Goal: Task Accomplishment & Management: Use online tool/utility

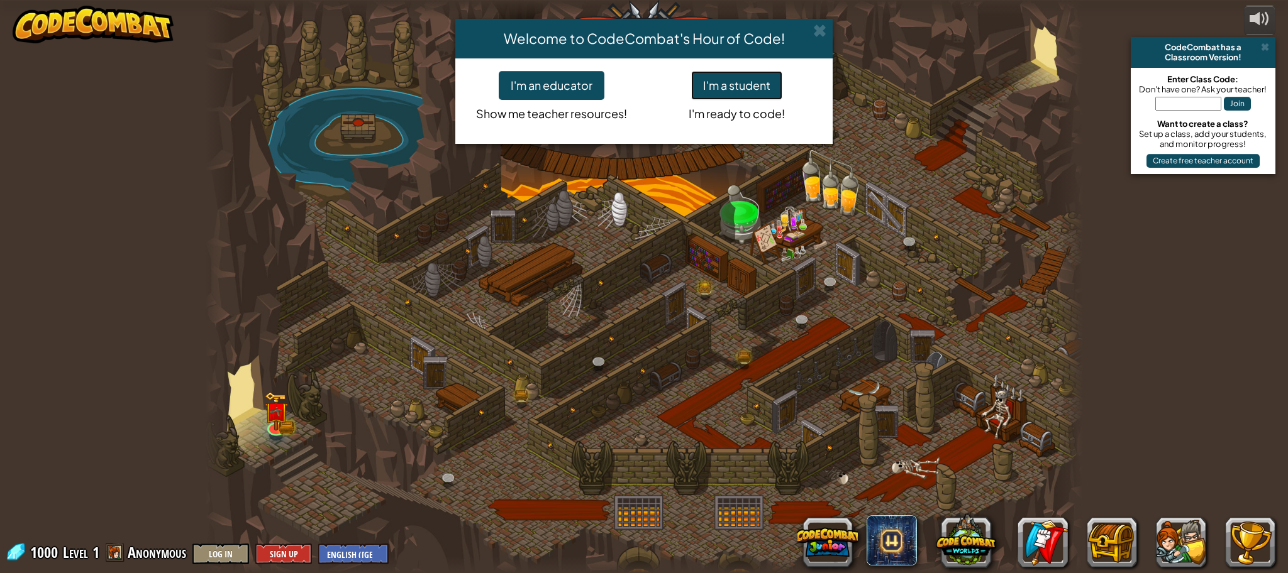
click at [732, 84] on button "I'm a student" at bounding box center [736, 85] width 91 height 29
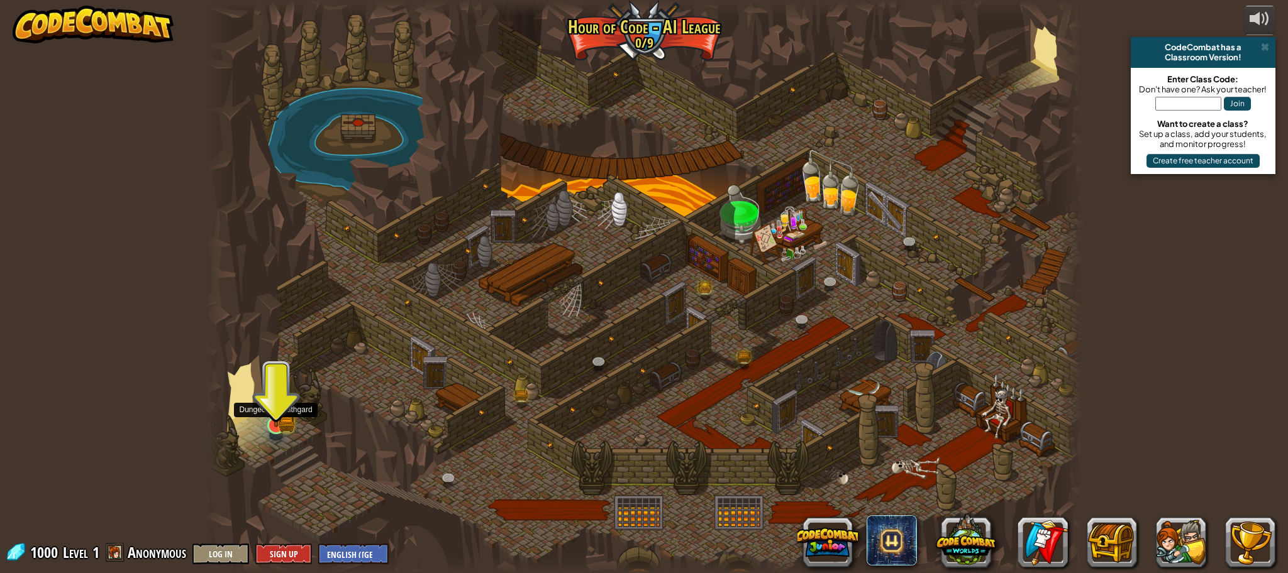
click at [282, 420] on img at bounding box center [275, 402] width 23 height 52
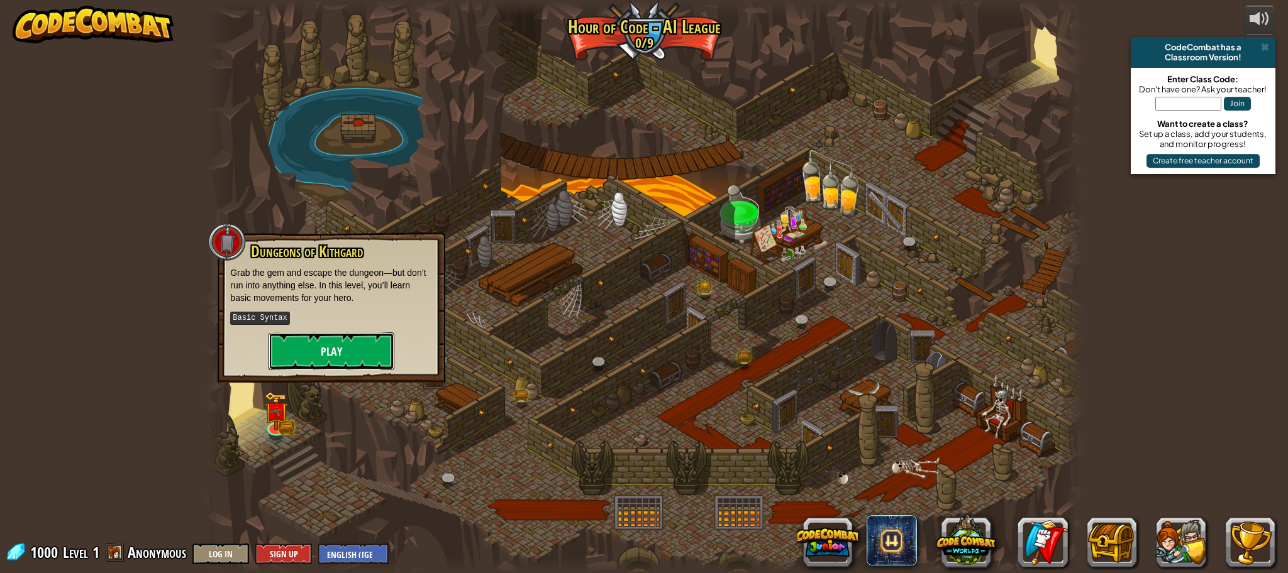
click at [304, 353] on button "Play" at bounding box center [331, 352] width 126 height 38
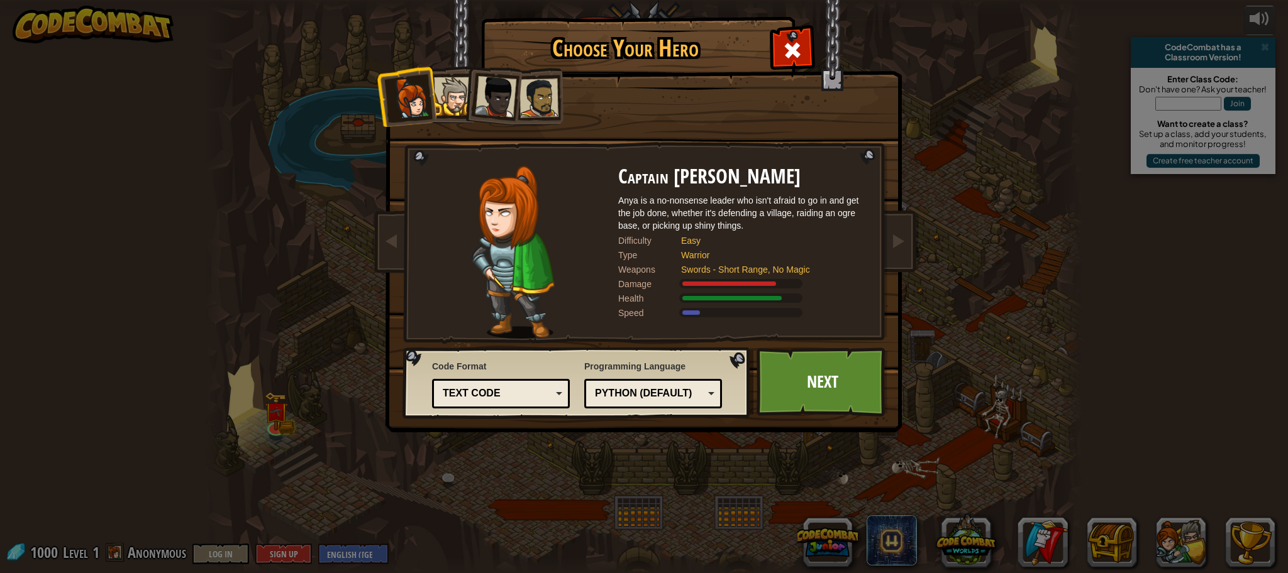
click at [453, 92] on div at bounding box center [453, 96] width 38 height 38
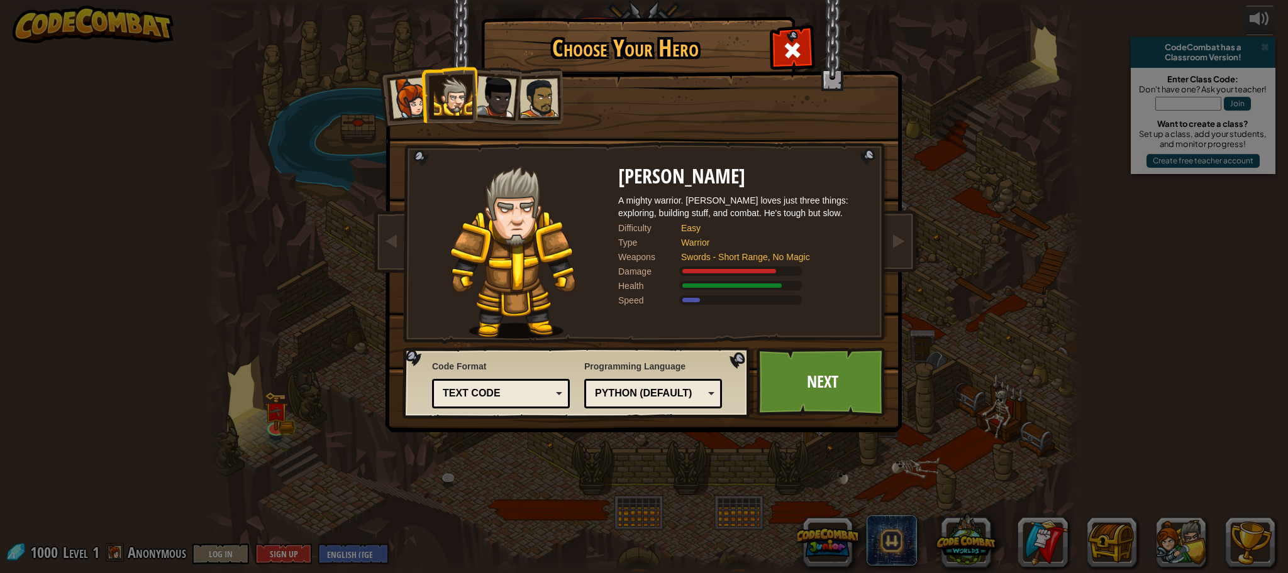
click at [557, 101] on div at bounding box center [538, 98] width 39 height 39
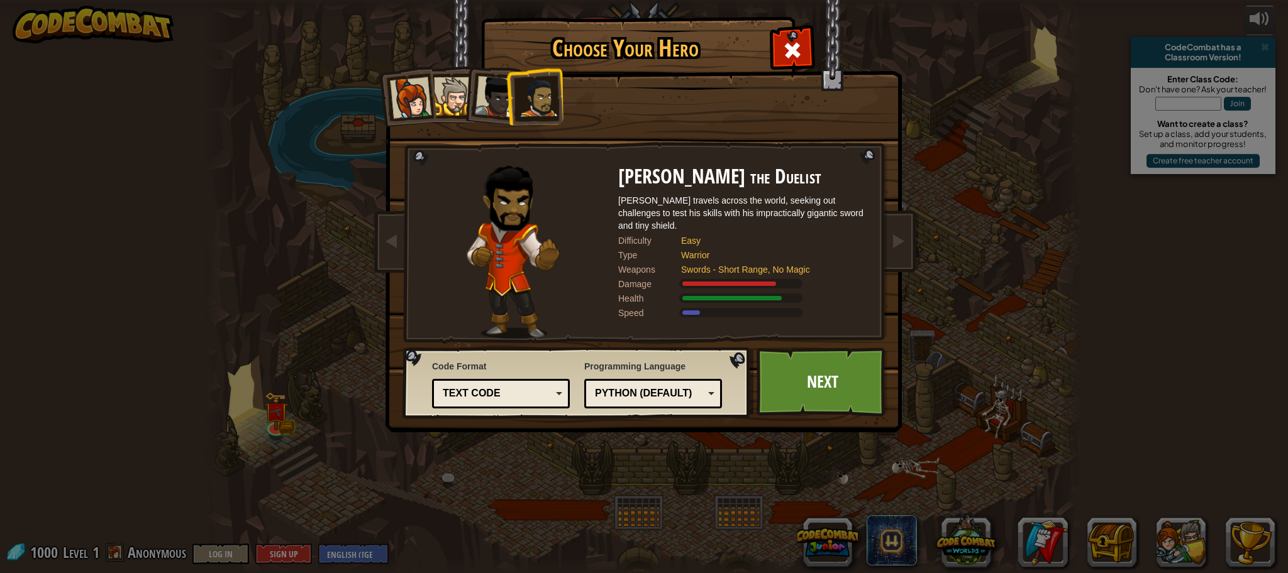
click at [447, 94] on div at bounding box center [453, 96] width 38 height 38
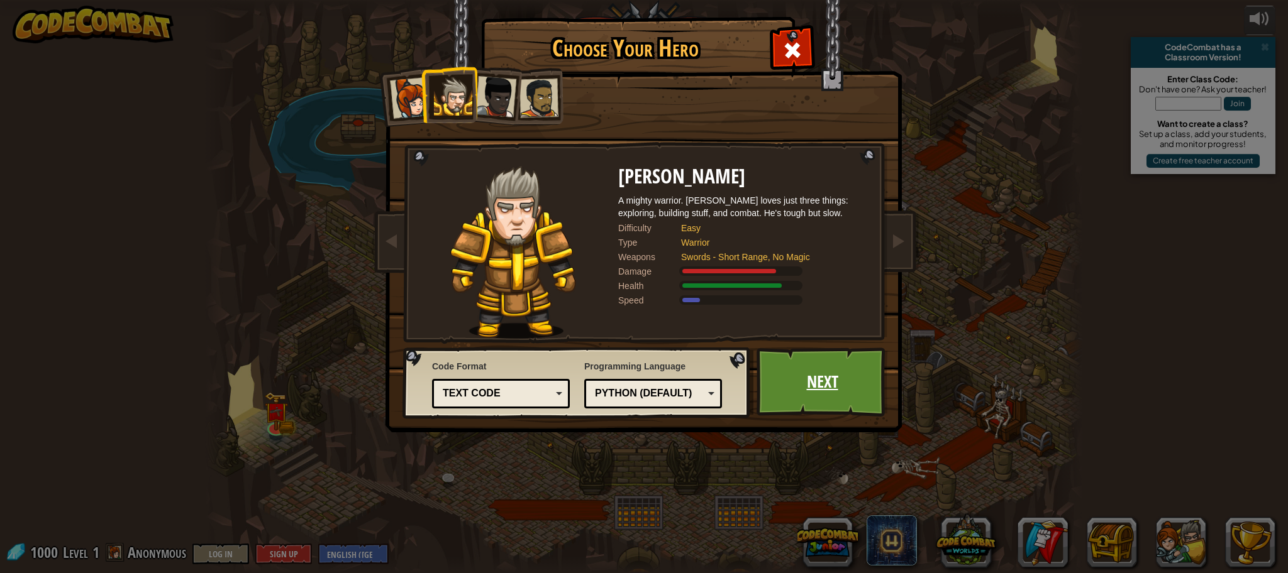
click at [851, 395] on link "Next" at bounding box center [821, 382] width 131 height 69
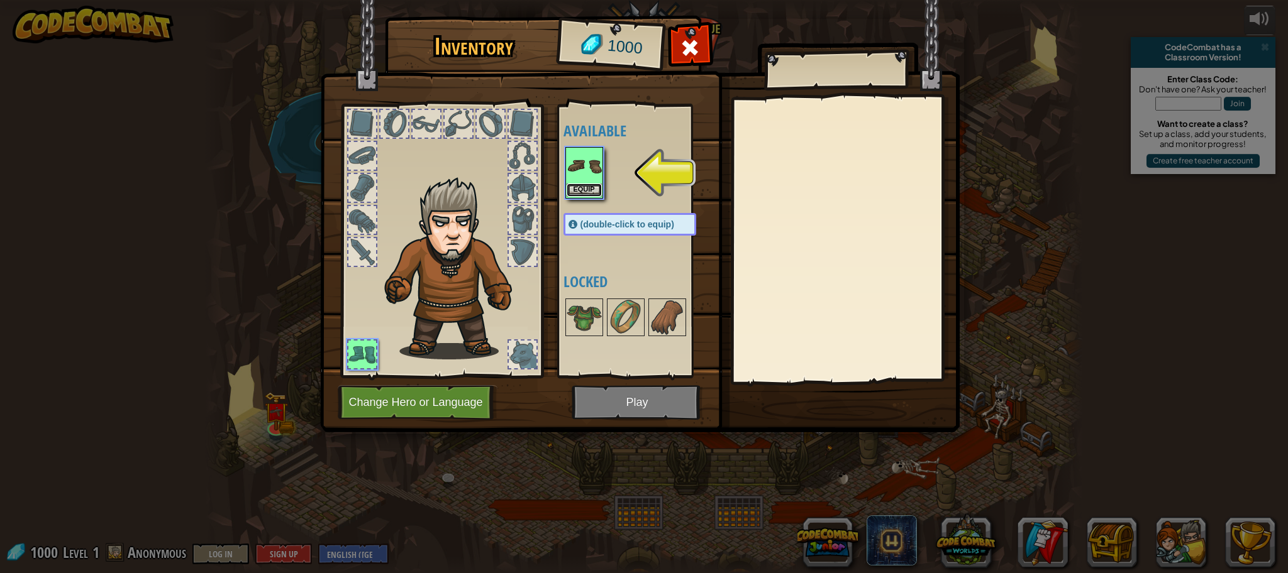
click at [588, 187] on button "Equip" at bounding box center [583, 190] width 35 height 13
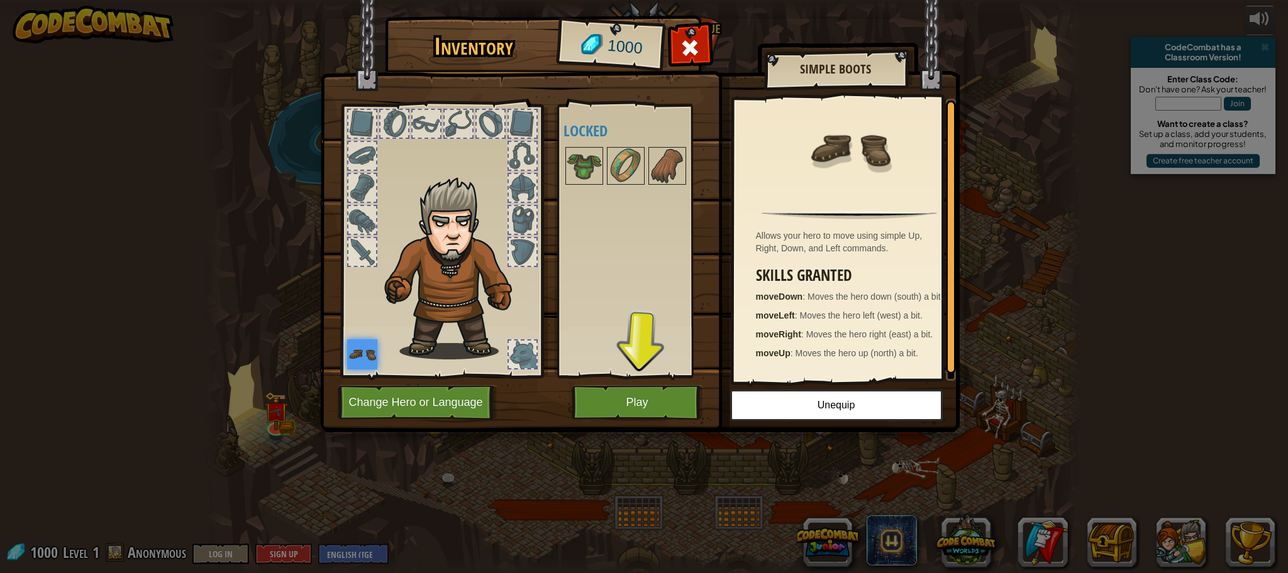
click at [519, 189] on div at bounding box center [523, 188] width 28 height 28
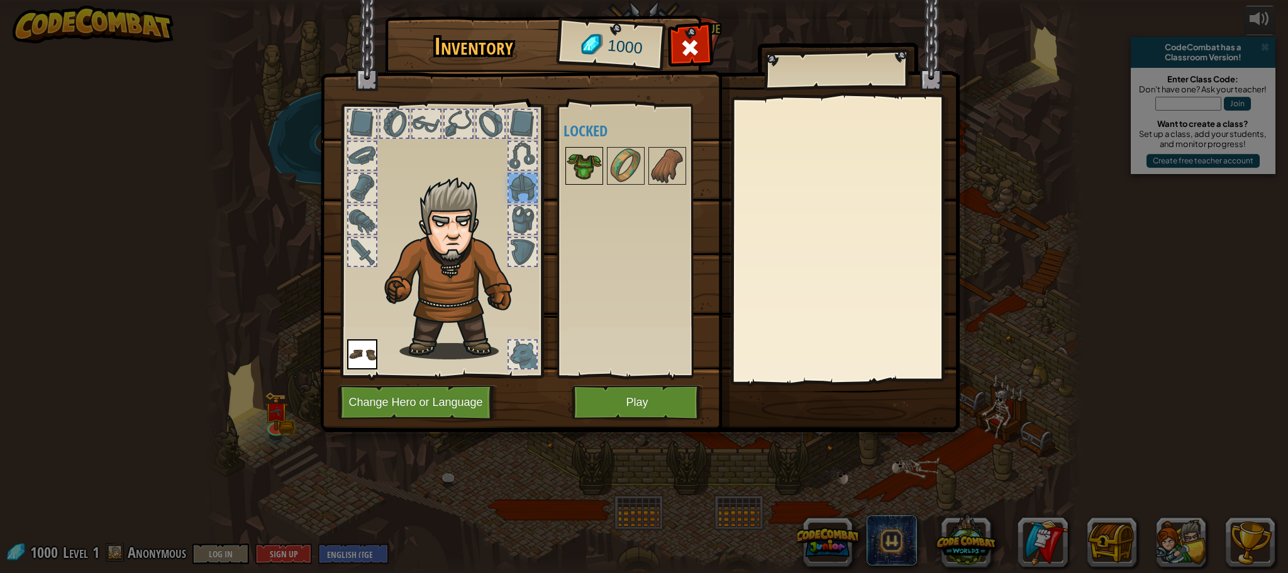
click at [575, 163] on img at bounding box center [583, 165] width 35 height 35
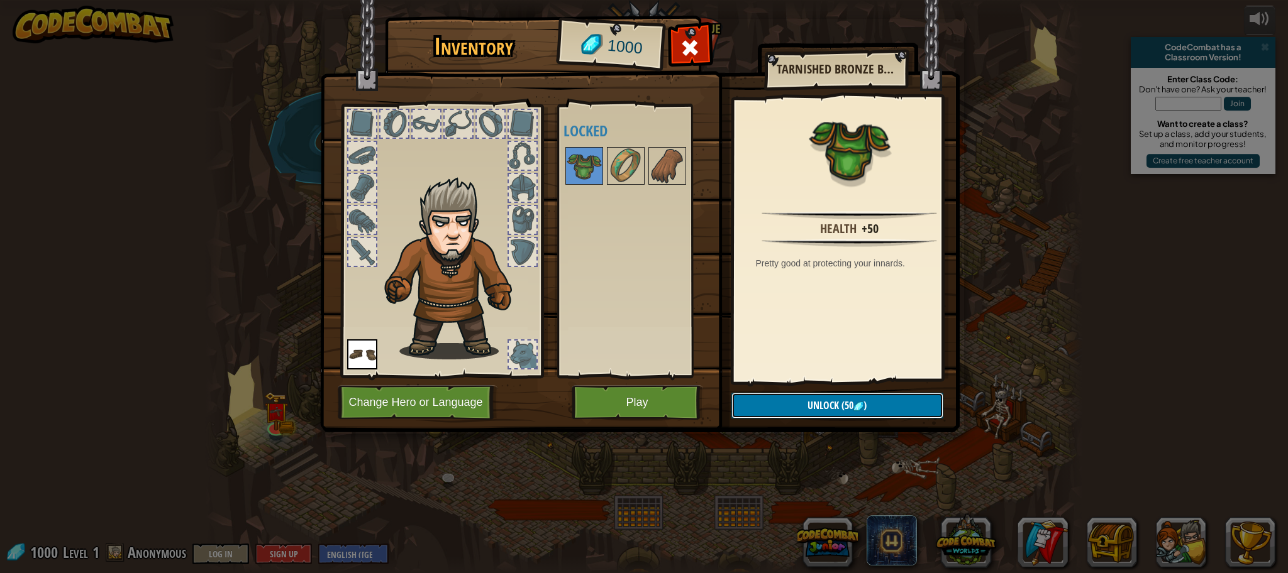
click at [752, 400] on button "Unlock (50 )" at bounding box center [837, 406] width 212 height 26
click at [758, 402] on button "Confirm" at bounding box center [837, 406] width 212 height 26
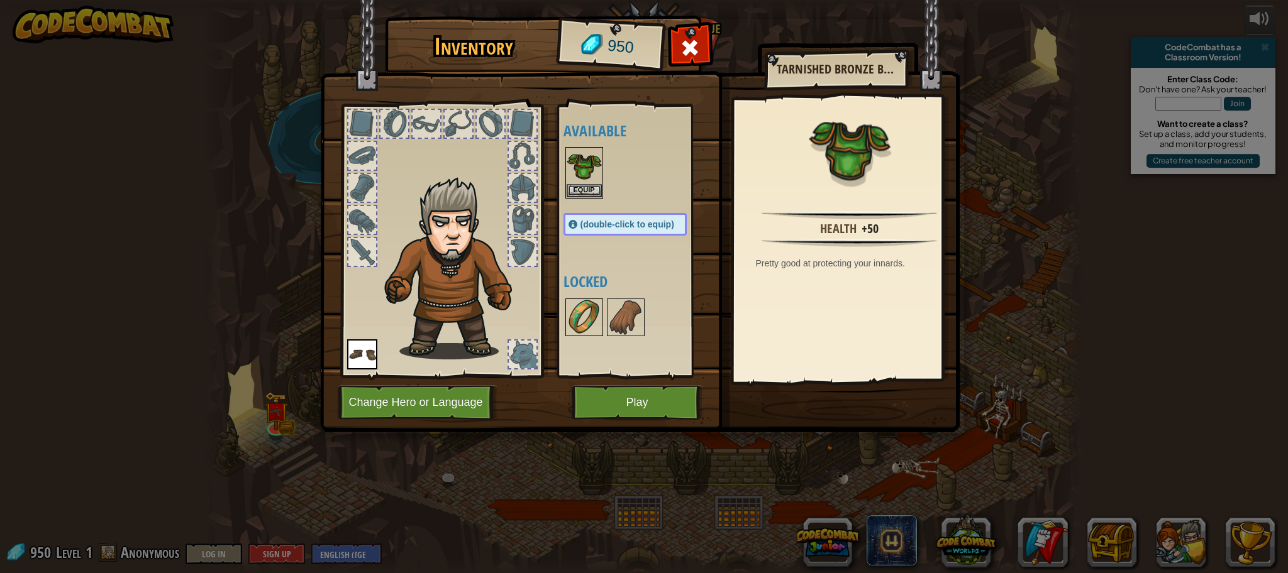
click at [582, 316] on img at bounding box center [583, 317] width 35 height 35
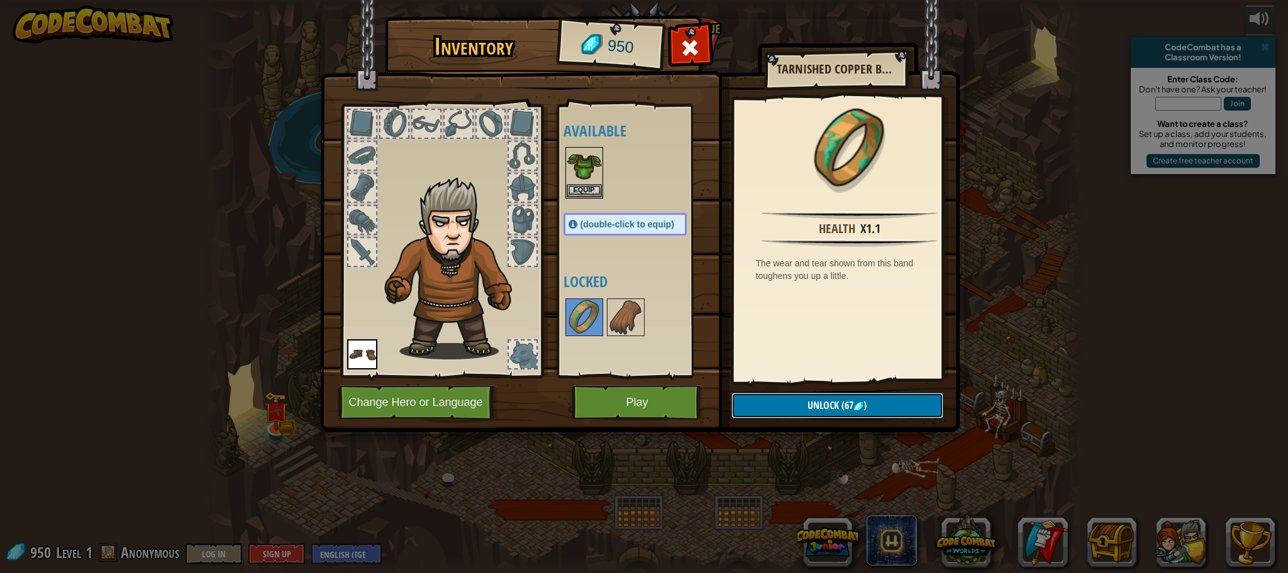
click at [807, 401] on span "Unlock" at bounding box center [822, 406] width 31 height 14
click at [807, 401] on button "Confirm" at bounding box center [837, 406] width 212 height 26
